Goal: Information Seeking & Learning: Stay updated

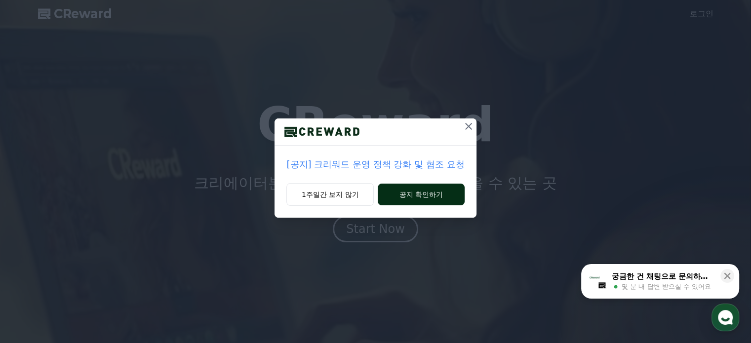
drag, startPoint x: 345, startPoint y: 191, endPoint x: 421, endPoint y: 194, distance: 75.6
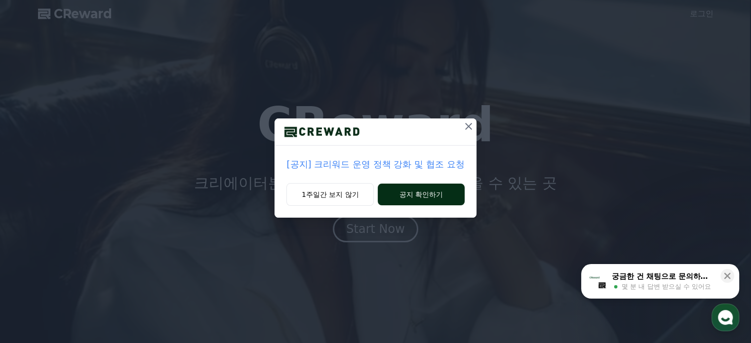
click at [421, 194] on div "1주일간 보지 않기 공지 확인하기" at bounding box center [375, 200] width 201 height 35
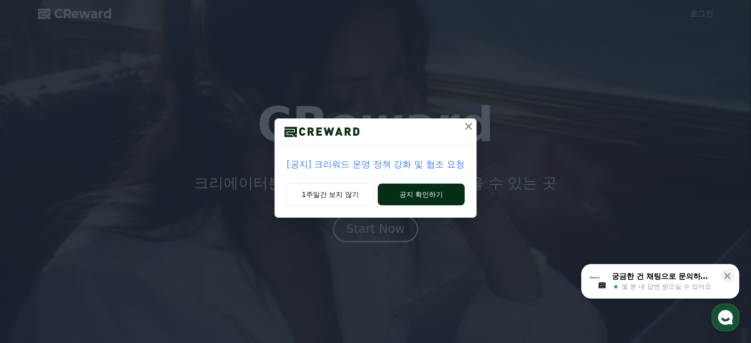
click at [421, 194] on button "공지 확인하기" at bounding box center [421, 195] width 86 height 22
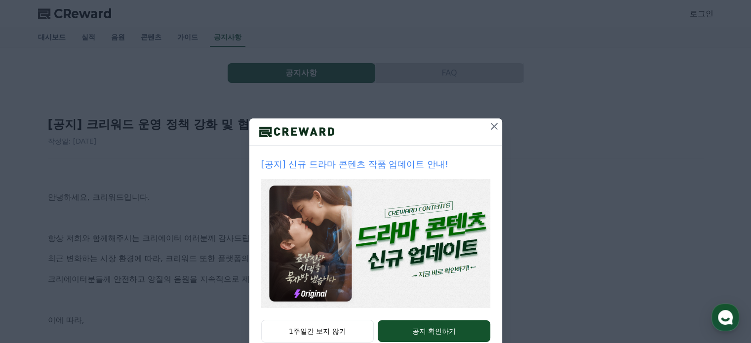
click at [493, 129] on icon at bounding box center [494, 126] width 7 height 7
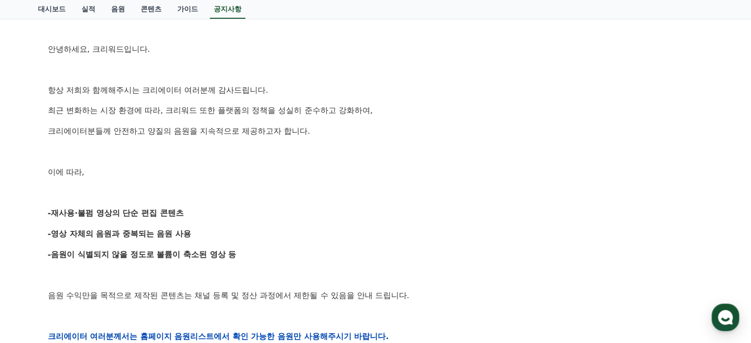
drag, startPoint x: 197, startPoint y: 203, endPoint x: 203, endPoint y: 211, distance: 10.1
click at [203, 211] on div "안녕하세요, 크리워드입니다. 항상 저희와 함께해주시는 크리에이터 여러분께 감사드립니다. 최근 변화하는 시장 환경에 따라, 크리워드 또한 플랫폼…" at bounding box center [376, 336] width 656 height 629
drag, startPoint x: 205, startPoint y: 209, endPoint x: 213, endPoint y: 210, distance: 8.0
click at [205, 209] on p "-재사용·불펌 영상의 단순 편집 콘텐츠" at bounding box center [376, 213] width 656 height 13
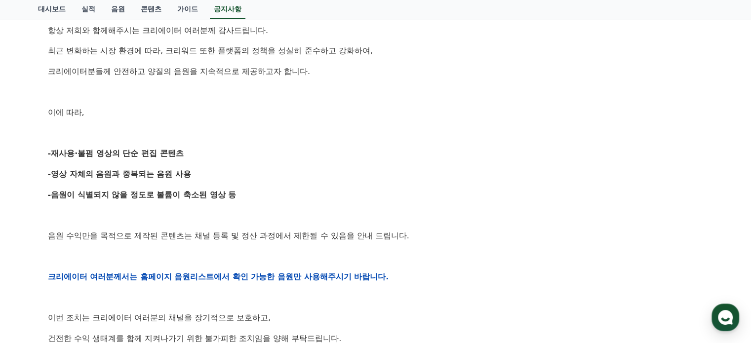
scroll to position [208, 0]
drag, startPoint x: 141, startPoint y: 139, endPoint x: 217, endPoint y: 159, distance: 78.6
click at [217, 159] on div "안녕하세요, 크리워드입니다. 항상 저희와 함께해주시는 크리에이터 여러분께 감사드립니다. 최근 변화하는 시장 환경에 따라, 크리워드 또한 플랫폼…" at bounding box center [376, 276] width 656 height 629
click at [217, 159] on p "-재사용·불펌 영상의 단순 편집 콘텐츠" at bounding box center [376, 153] width 656 height 13
drag, startPoint x: 217, startPoint y: 159, endPoint x: 218, endPoint y: 182, distance: 23.2
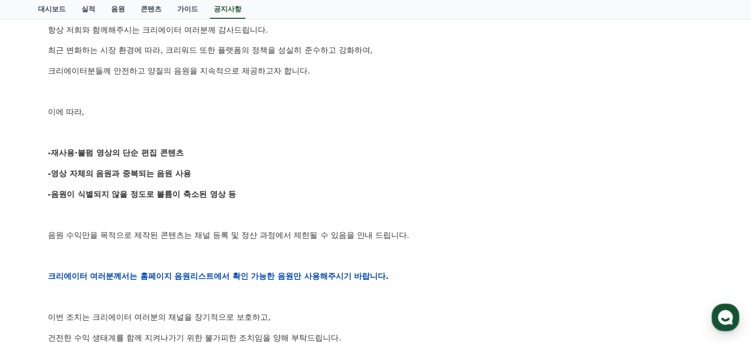
click at [218, 182] on div "안녕하세요, 크리워드입니다. 항상 저희와 함께해주시는 크리에이터 여러분께 감사드립니다. 최근 변화하는 시장 환경에 따라, 크리워드 또한 플랫폼…" at bounding box center [376, 276] width 656 height 629
click at [218, 181] on div "안녕하세요, 크리워드입니다. 항상 저희와 함께해주시는 크리에이터 여러분께 감사드립니다. 최근 변화하는 시장 환경에 따라, 크리워드 또한 플랫폼…" at bounding box center [376, 276] width 656 height 629
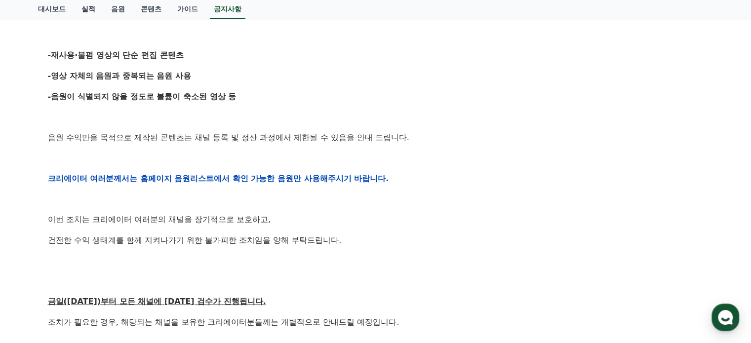
scroll to position [307, 0]
click at [92, 77] on strong "-영상 자체의 음원과 중복되는 음원 사용" at bounding box center [120, 75] width 144 height 9
click at [93, 77] on strong "-영상 자체의 음원과 중복되는 음원 사용" at bounding box center [120, 75] width 144 height 9
click at [107, 106] on div "안녕하세요, 크리워드입니다. 항상 저희와 함께해주시는 크리에이터 여러분께 감사드립니다. 최근 변화하는 시장 환경에 따라, 크리워드 또한 플랫폼…" at bounding box center [376, 178] width 656 height 629
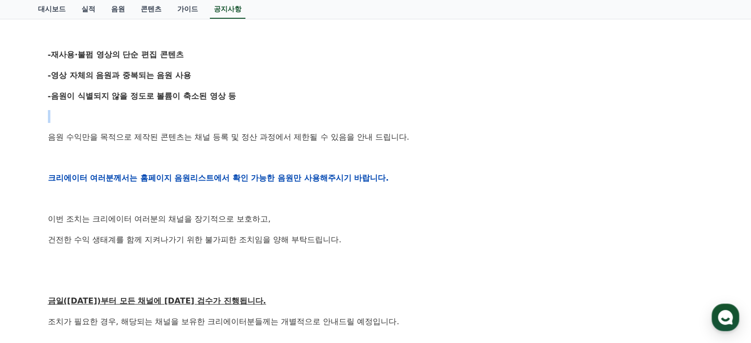
click at [107, 106] on div "안녕하세요, 크리워드입니다. 항상 저희와 함께해주시는 크리에이터 여러분께 감사드립니다. 최근 변화하는 시장 환경에 따라, 크리워드 또한 플랫폼…" at bounding box center [376, 178] width 656 height 629
click at [117, 137] on p "음원 수익만을 목적으로 제작된 콘텐츠는 채널 등록 및 정산 과정에서 제한될 수 있음을 안내 드립니다." at bounding box center [376, 137] width 656 height 13
click at [118, 137] on p "음원 수익만을 목적으로 제작된 콘텐츠는 채널 등록 및 정산 과정에서 제한될 수 있음을 안내 드립니다." at bounding box center [376, 137] width 656 height 13
click at [119, 137] on p "음원 수익만을 목적으로 제작된 콘텐츠는 채널 등록 및 정산 과정에서 제한될 수 있음을 안내 드립니다." at bounding box center [376, 137] width 656 height 13
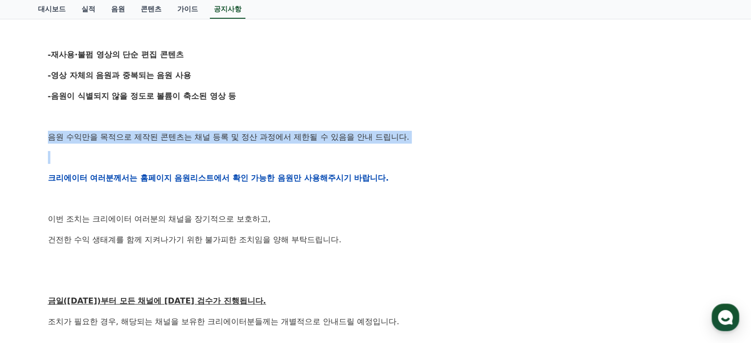
click at [119, 137] on p "음원 수익만을 목적으로 제작된 콘텐츠는 채널 등록 및 정산 과정에서 제한될 수 있음을 안내 드립니다." at bounding box center [376, 137] width 656 height 13
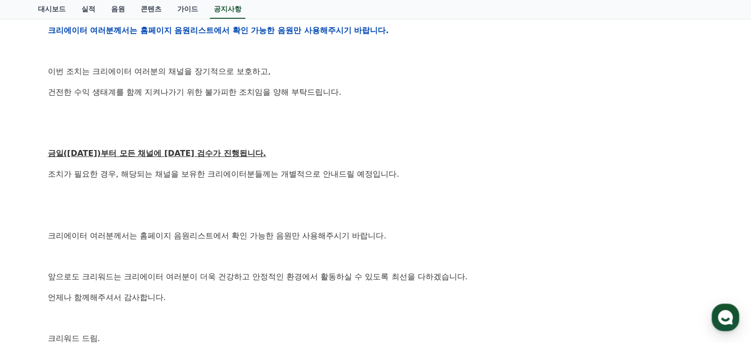
click at [130, 151] on u "금일([DATE])부터 모든 채널에 [DATE] 검수가 진행됩니다." at bounding box center [157, 153] width 218 height 9
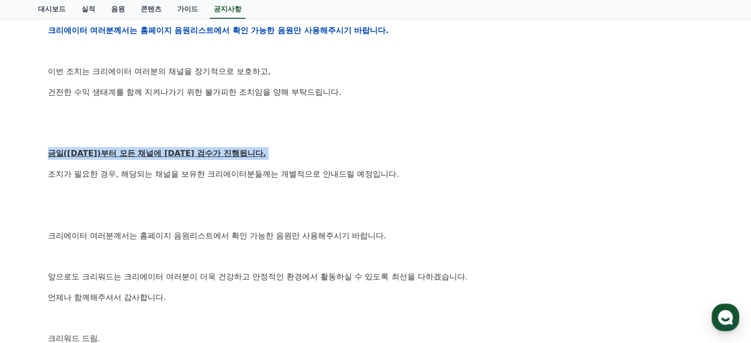
click at [130, 151] on u "금일([DATE])부터 모든 채널에 [DATE] 검수가 진행됩니다." at bounding box center [157, 153] width 218 height 9
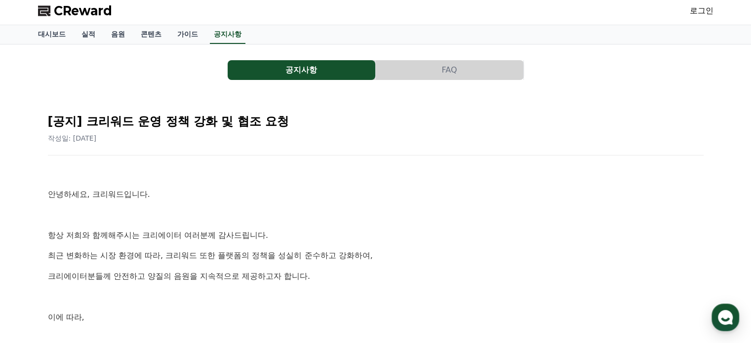
scroll to position [0, 0]
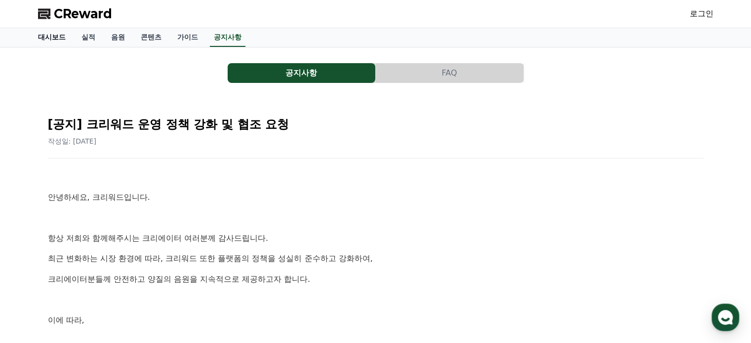
click at [49, 40] on link "대시보드" at bounding box center [51, 37] width 43 height 19
click at [53, 38] on link "대시보드" at bounding box center [51, 37] width 43 height 19
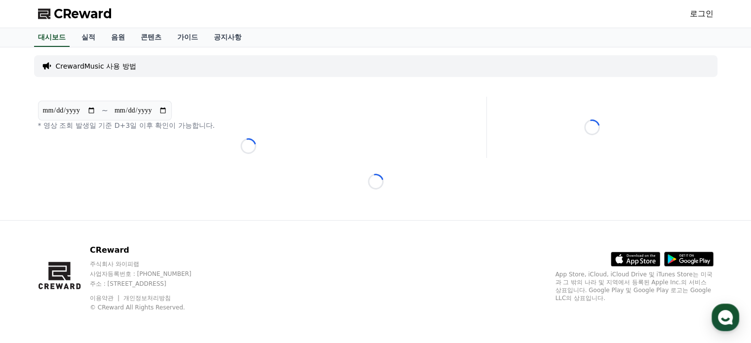
click at [58, 19] on span "CReward" at bounding box center [83, 14] width 58 height 16
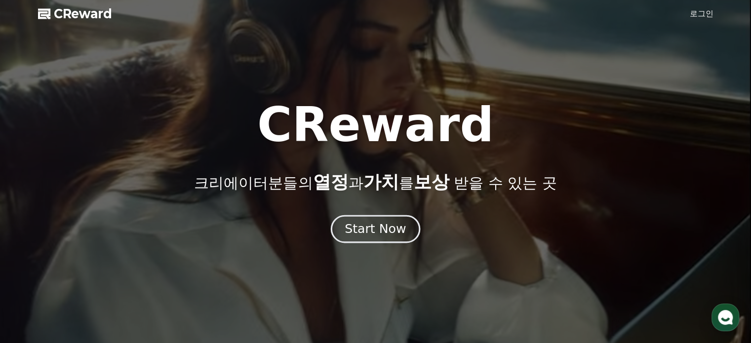
click at [340, 232] on button "Start Now" at bounding box center [375, 229] width 89 height 28
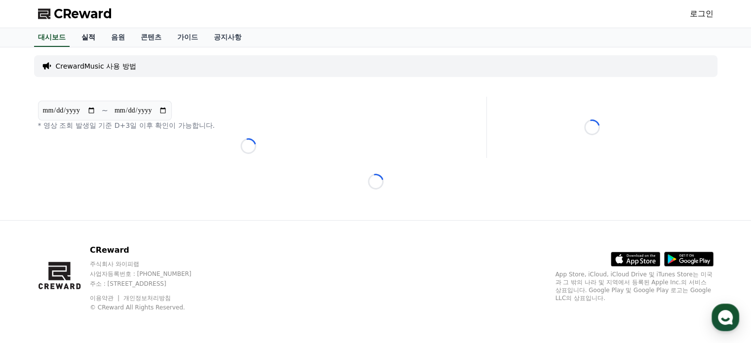
click at [82, 30] on link "실적" at bounding box center [89, 37] width 30 height 19
click at [119, 32] on link "음원" at bounding box center [118, 37] width 30 height 19
